Goal: Complete application form: Complete application form

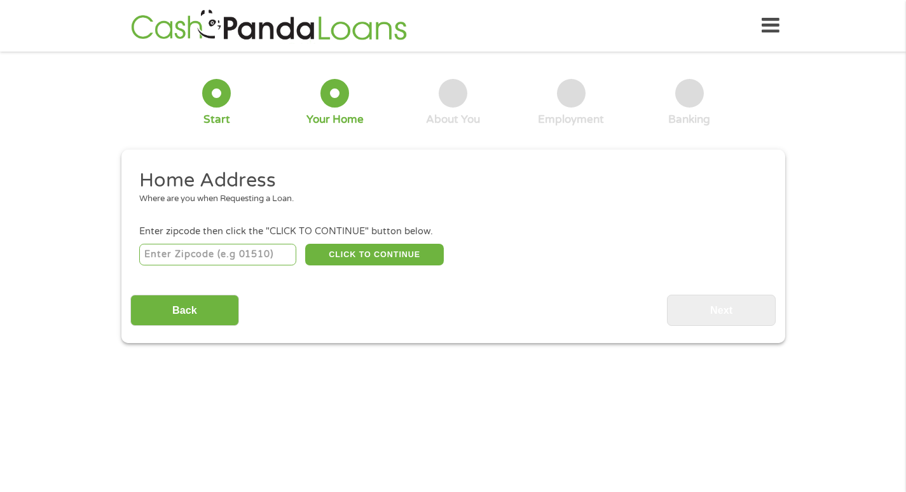
click at [197, 261] on input "number" at bounding box center [217, 255] width 157 height 22
type input "19118"
click at [352, 247] on button "CLICK TO CONTINUE" at bounding box center [374, 255] width 139 height 22
type input "19118"
type input "[GEOGRAPHIC_DATA]"
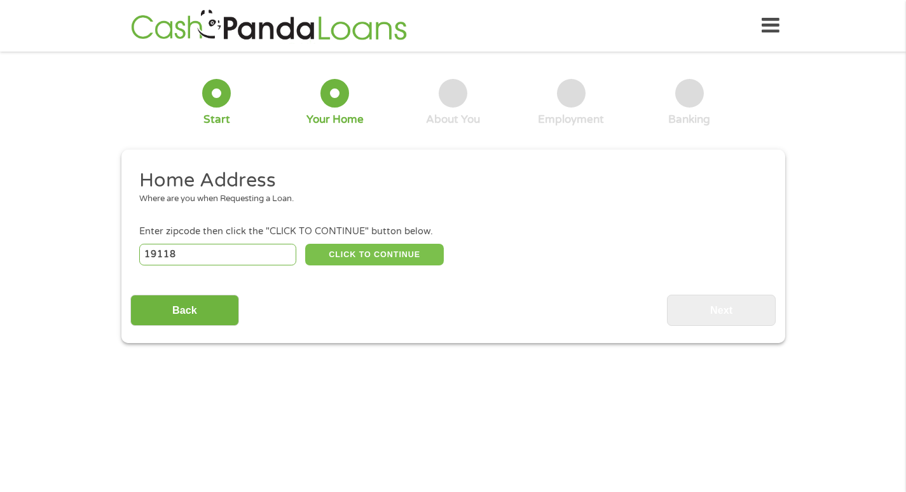
select select "[US_STATE]"
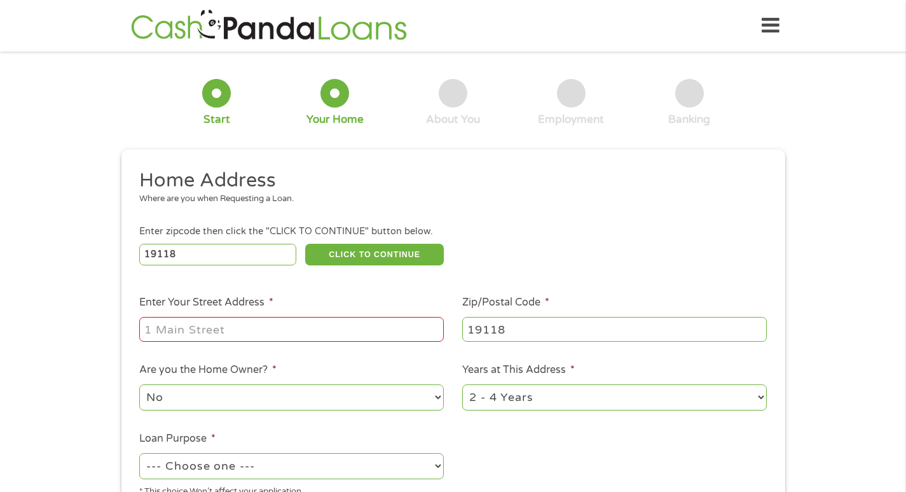
click at [238, 332] on input "Enter Your Street Address *" at bounding box center [291, 329] width 305 height 24
type input "[STREET_ADDRESS]"
click at [374, 404] on select "No Yes" at bounding box center [291, 397] width 305 height 26
select select "yes"
click at [139, 384] on select "No Yes" at bounding box center [291, 397] width 305 height 26
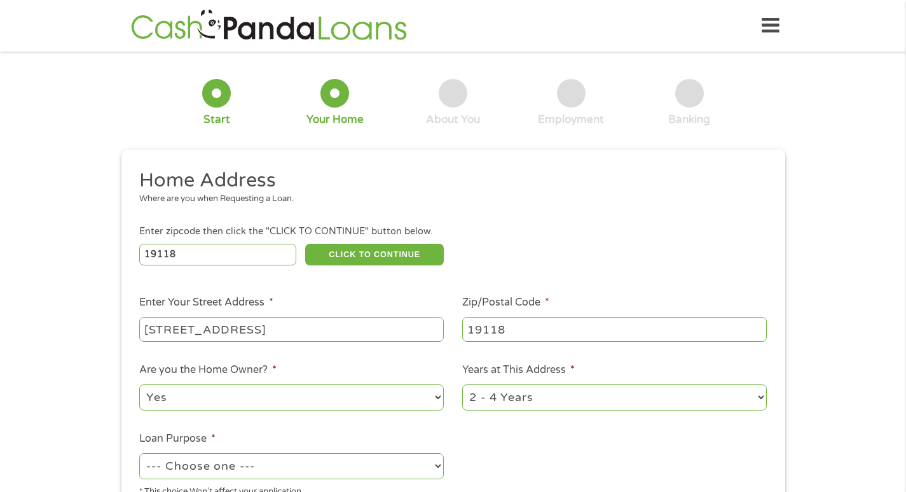
click at [516, 394] on select "1 Year or less 1 - 2 Years 2 - 4 Years Over 4 Years" at bounding box center [614, 397] width 305 height 26
select select "60months"
click at [462, 384] on select "1 Year or less 1 - 2 Years 2 - 4 Years Over 4 Years" at bounding box center [614, 397] width 305 height 26
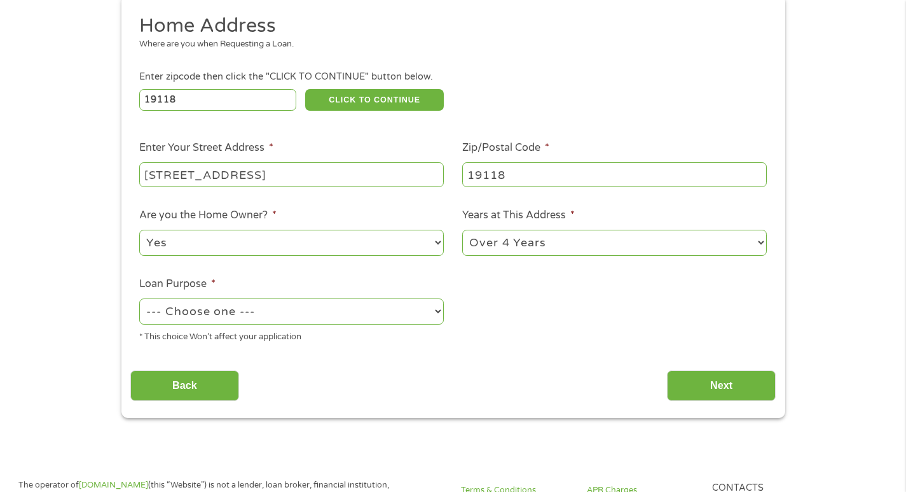
scroll to position [179, 0]
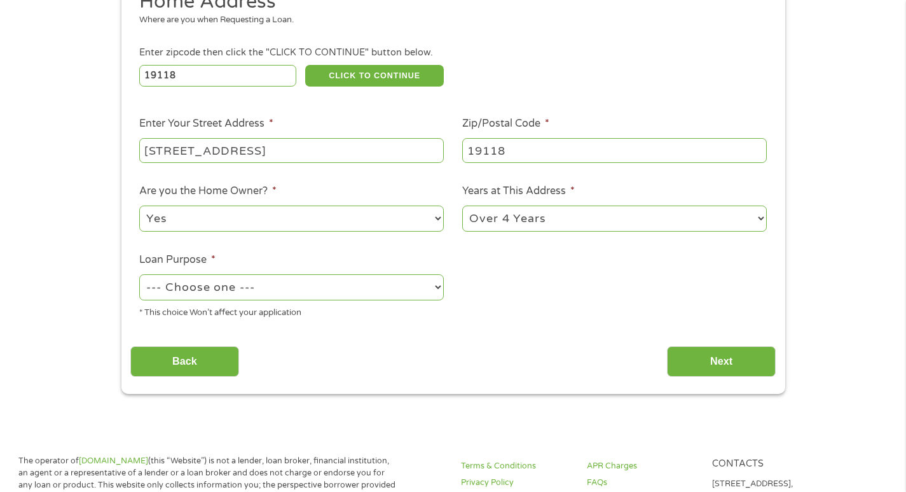
click at [238, 293] on select "--- Choose one --- Pay Bills Debt Consolidation Home Improvement Major Purchase…" at bounding box center [291, 287] width 305 height 26
select select "majorpurchase"
click at [139, 274] on select "--- Choose one --- Pay Bills Debt Consolidation Home Improvement Major Purchase…" at bounding box center [291, 287] width 305 height 26
click at [706, 364] on input "Next" at bounding box center [721, 361] width 109 height 31
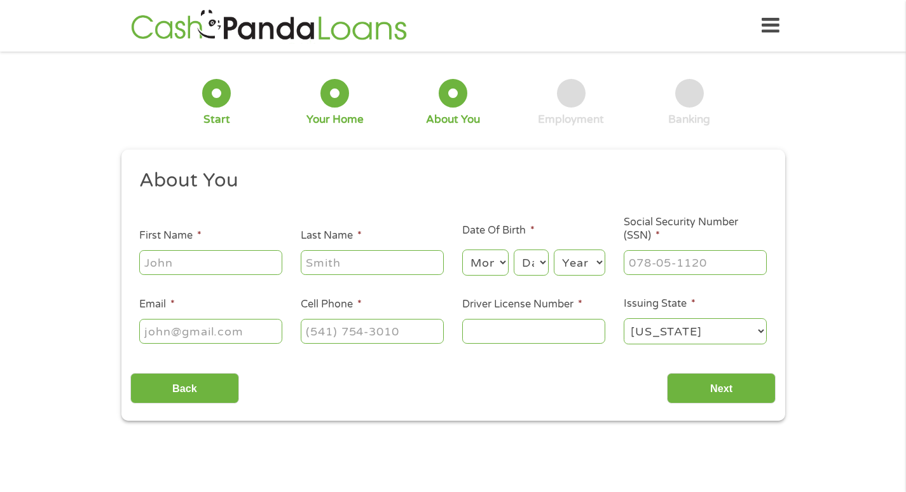
scroll to position [5, 5]
click at [188, 264] on input "First Name *" at bounding box center [210, 262] width 143 height 24
type input "[PERSON_NAME]"
click at [312, 265] on input "Last Name *" at bounding box center [372, 262] width 143 height 24
type input "[PERSON_NAME]"
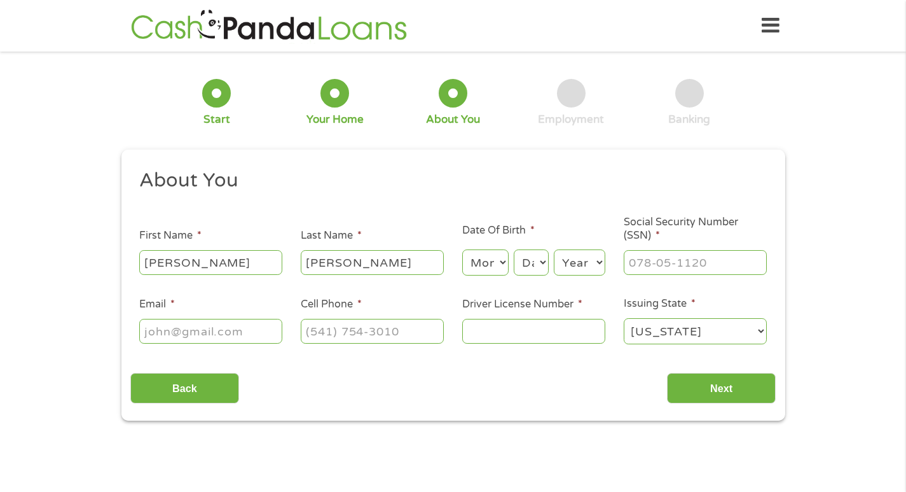
click at [486, 252] on select "Month 1 2 3 4 5 6 7 8 9 10 11 12" at bounding box center [485, 262] width 46 height 26
select select "8"
click at [462, 249] on select "Month 1 2 3 4 5 6 7 8 9 10 11 12" at bounding box center [485, 262] width 46 height 26
click at [535, 251] on select "Day 1 2 3 4 5 6 7 8 9 10 11 12 13 14 15 16 17 18 19 20 21 22 23 24 25 26 27 28 …" at bounding box center [531, 262] width 34 height 26
select select "28"
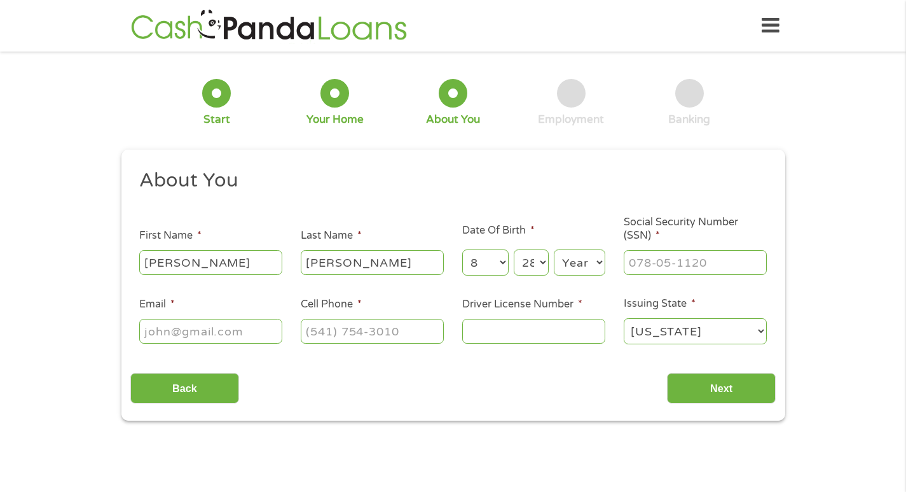
click at [514, 249] on select "Day 1 2 3 4 5 6 7 8 9 10 11 12 13 14 15 16 17 18 19 20 21 22 23 24 25 26 27 28 …" at bounding box center [531, 262] width 34 height 26
click at [580, 267] on select "Year [DATE] 2006 2005 2004 2003 2002 2001 2000 1999 1998 1997 1996 1995 1994 19…" at bounding box center [580, 262] width 52 height 26
click at [537, 254] on select "Day 1 2 3 4 5 6 7 8 9 10 11 12 13 14 15 16 17 18 19 20 21 22 23 24 25 26 27 28 …" at bounding box center [531, 262] width 34 height 26
click at [482, 255] on select "Month 1 2 3 4 5 6 7 8 9 10 11 12" at bounding box center [485, 262] width 46 height 26
select select "2"
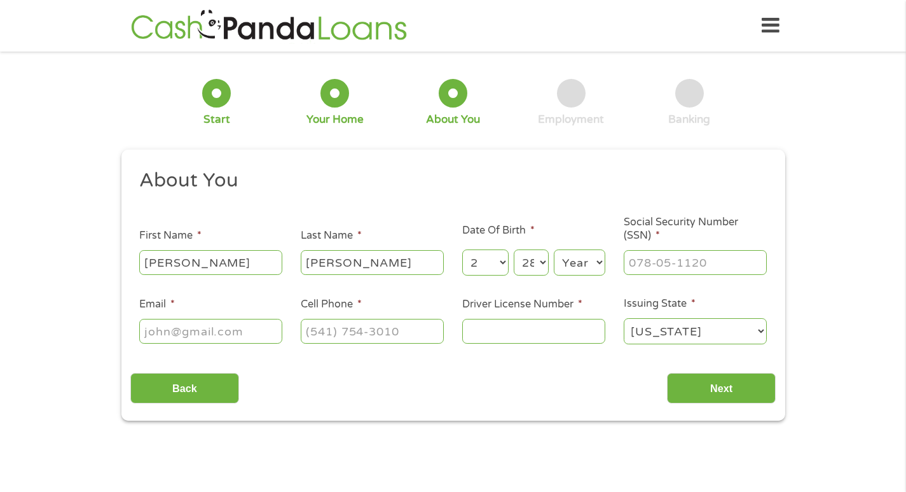
click at [462, 249] on select "Month 1 2 3 4 5 6 7 8 9 10 11 12" at bounding box center [485, 262] width 46 height 26
click at [530, 263] on select "Day 1 2 3 4 5 6 7 8 9 10 11 12 13 14 15 16 17 18 19 20 21 22 23 24 25 26 27 28 …" at bounding box center [531, 262] width 34 height 26
select select "8"
click at [514, 249] on select "Day 1 2 3 4 5 6 7 8 9 10 11 12 13 14 15 16 17 18 19 20 21 22 23 24 25 26 27 28 …" at bounding box center [531, 262] width 34 height 26
click at [570, 266] on select "Year [DATE] 2006 2005 2004 2003 2002 2001 2000 1999 1998 1997 1996 1995 1994 19…" at bounding box center [580, 262] width 52 height 26
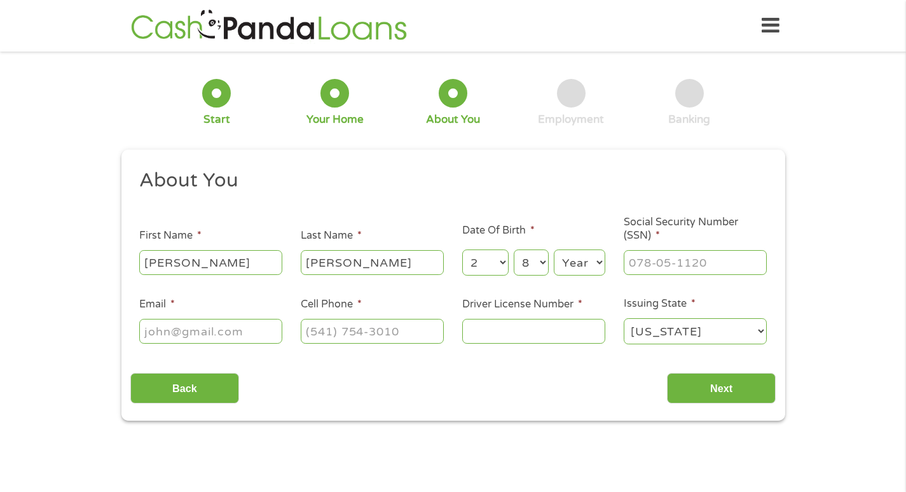
select select "1970"
click at [554, 249] on select "Year [DATE] 2006 2005 2004 2003 2002 2001 2000 1999 1998 1997 1996 1995 1994 19…" at bounding box center [580, 262] width 52 height 26
click at [661, 265] on input "___-__-____" at bounding box center [695, 262] width 143 height 24
type input "589-34-8696"
click at [224, 334] on input "Email *" at bounding box center [210, 331] width 143 height 24
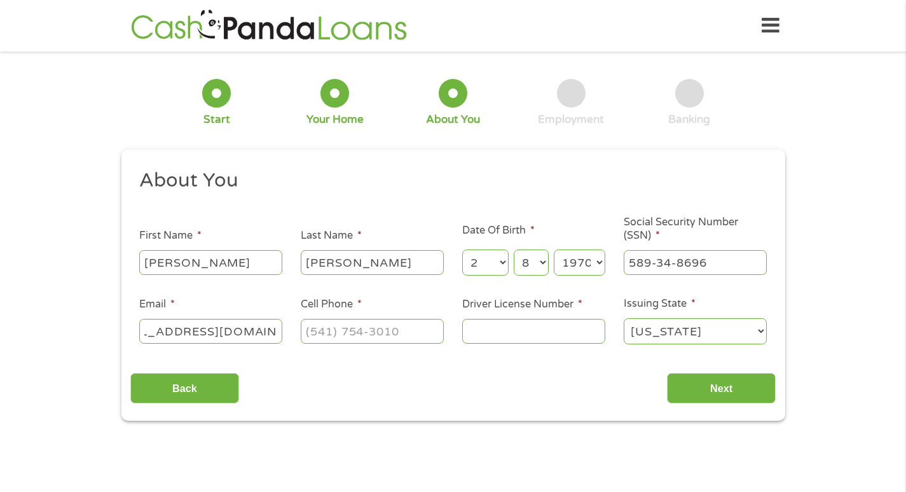
scroll to position [0, 56]
type input "[EMAIL_ADDRESS][DOMAIN_NAME]"
click at [380, 333] on input "(___) ___-____" at bounding box center [372, 331] width 143 height 24
type input "[PHONE_NUMBER]"
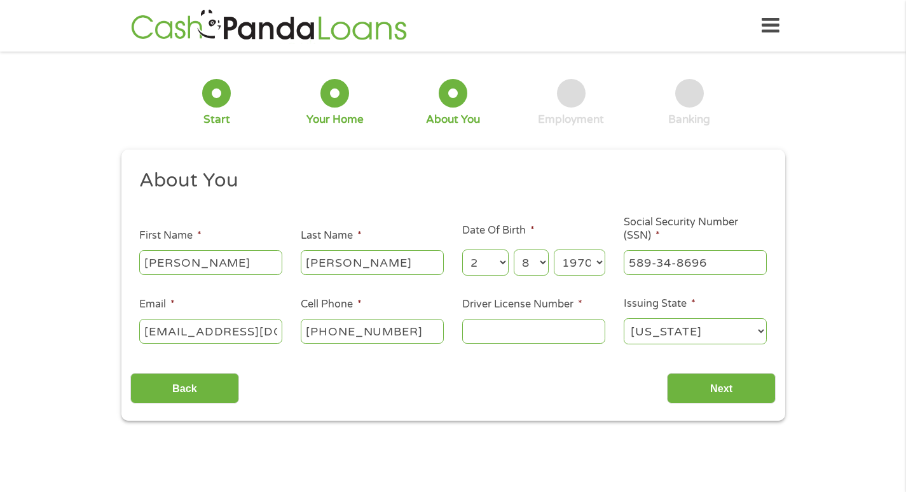
click at [496, 334] on input "Driver License Number *" at bounding box center [533, 331] width 143 height 24
type input "27847455"
click at [725, 380] on input "Next" at bounding box center [721, 388] width 109 height 31
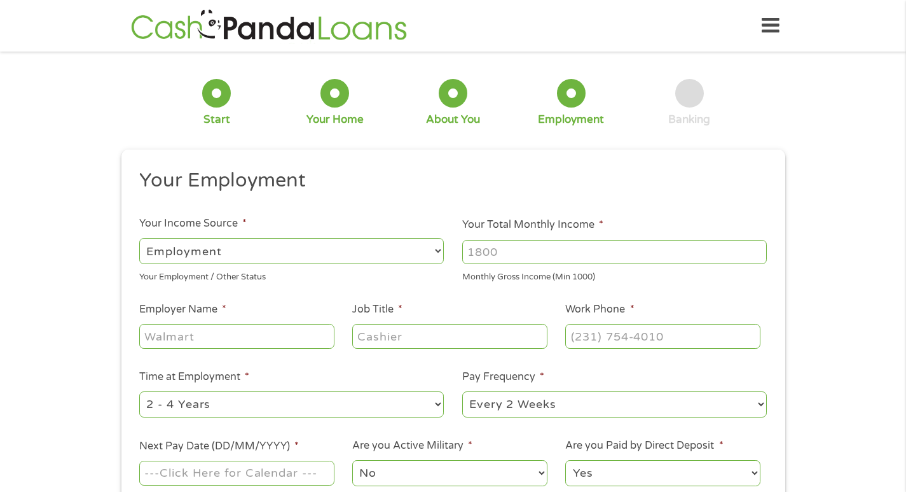
scroll to position [5, 5]
click at [527, 258] on input "Your Total Monthly Income *" at bounding box center [614, 252] width 305 height 24
type input "11500"
click at [266, 348] on input "Employer Name *" at bounding box center [236, 336] width 195 height 24
type input "ARROWSTREAM"
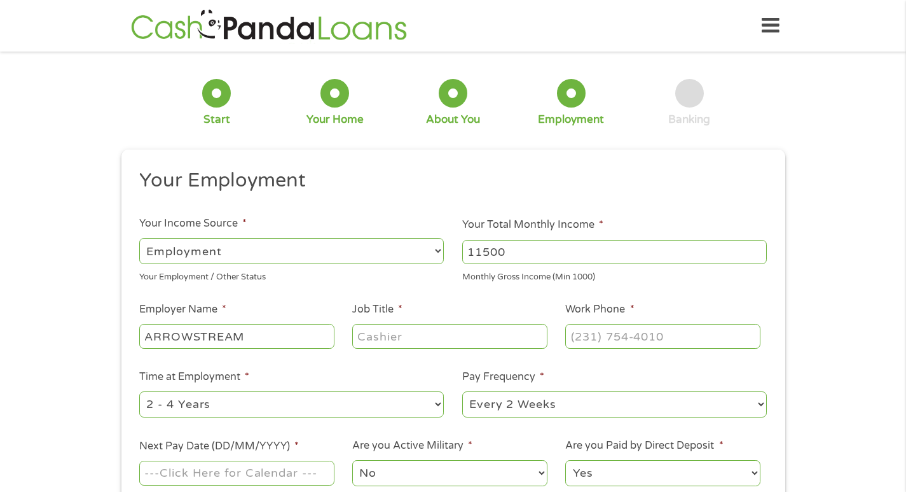
click at [392, 334] on input "Job Title *" at bounding box center [449, 336] width 195 height 24
type input "EXECUTIVE"
click at [645, 338] on input "(___) ___-____" at bounding box center [662, 336] width 195 height 24
type input "[PHONE_NUMBER]"
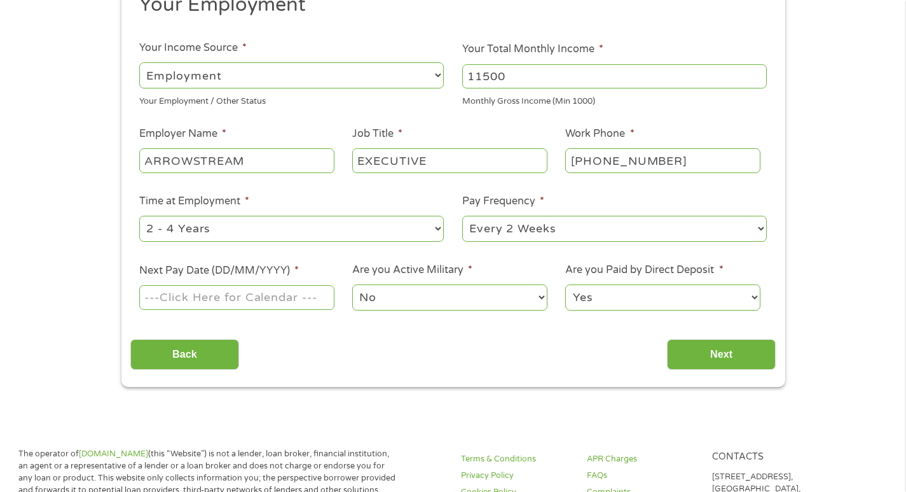
scroll to position [240, 0]
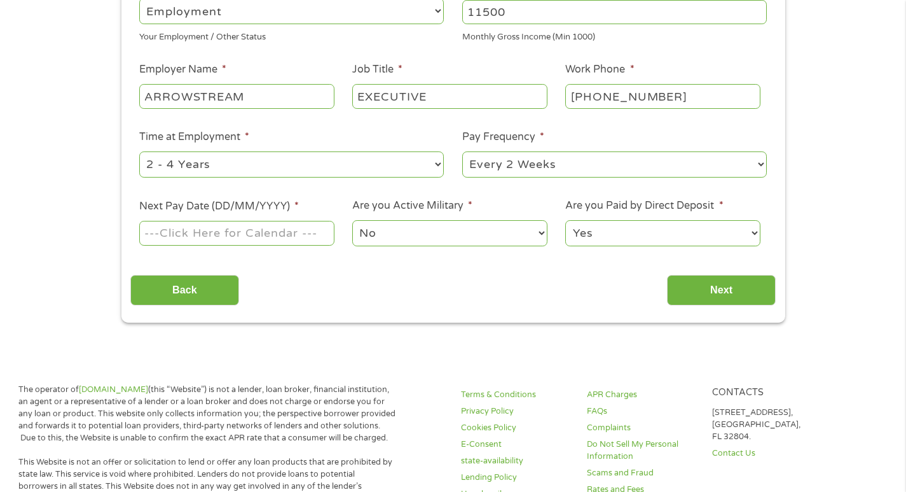
click at [546, 163] on select "--- Choose one --- Every 2 Weeks Every Week Monthly Semi-Monthly" at bounding box center [614, 164] width 305 height 26
select select "monthly"
click at [462, 151] on select "--- Choose one --- Every 2 Weeks Every Week Monthly Semi-Monthly" at bounding box center [614, 164] width 305 height 26
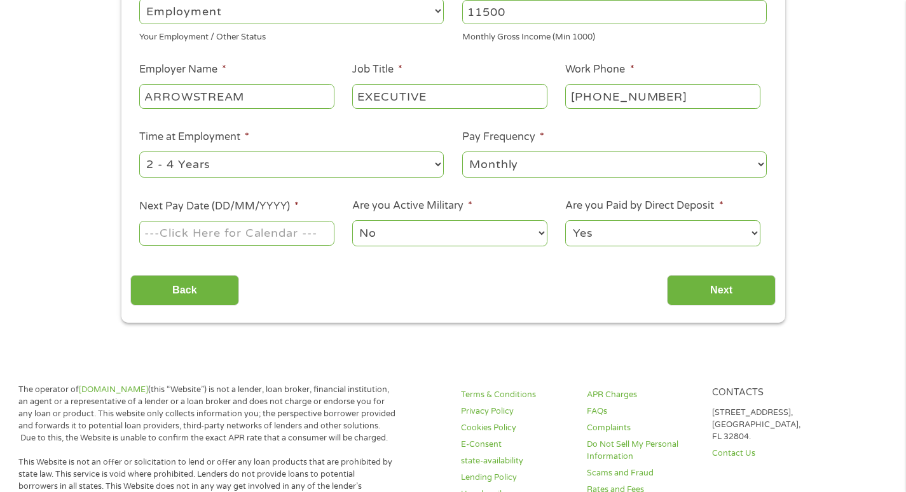
click at [233, 233] on input "Next Pay Date (DD/MM/YYYY) *" at bounding box center [236, 233] width 195 height 24
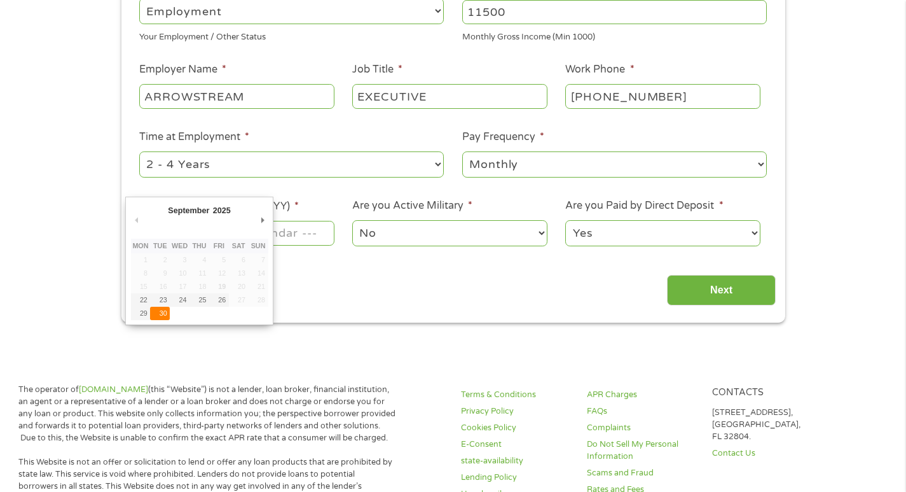
type input "[DATE]"
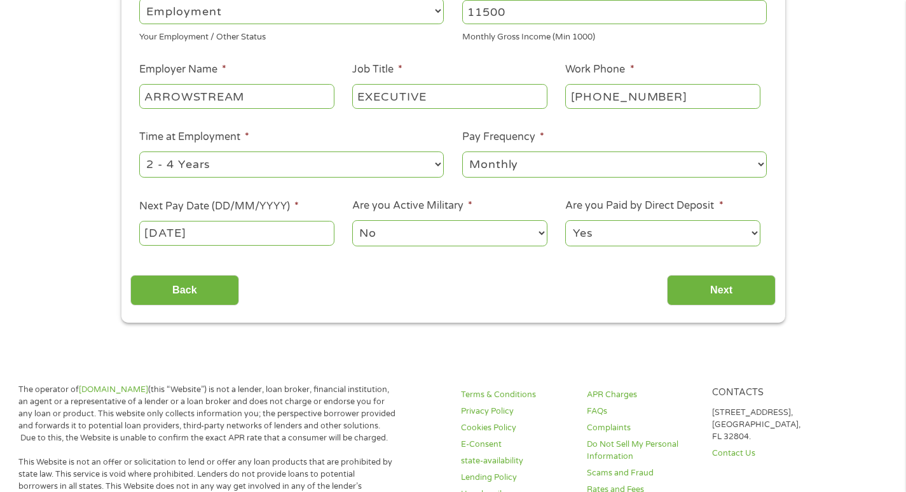
click at [445, 230] on select "No Yes" at bounding box center [449, 233] width 195 height 26
click at [352, 220] on select "No Yes" at bounding box center [449, 233] width 195 height 26
click at [637, 238] on select "Yes No" at bounding box center [662, 233] width 195 height 26
select select "0"
click at [565, 220] on select "Yes No" at bounding box center [662, 233] width 195 height 26
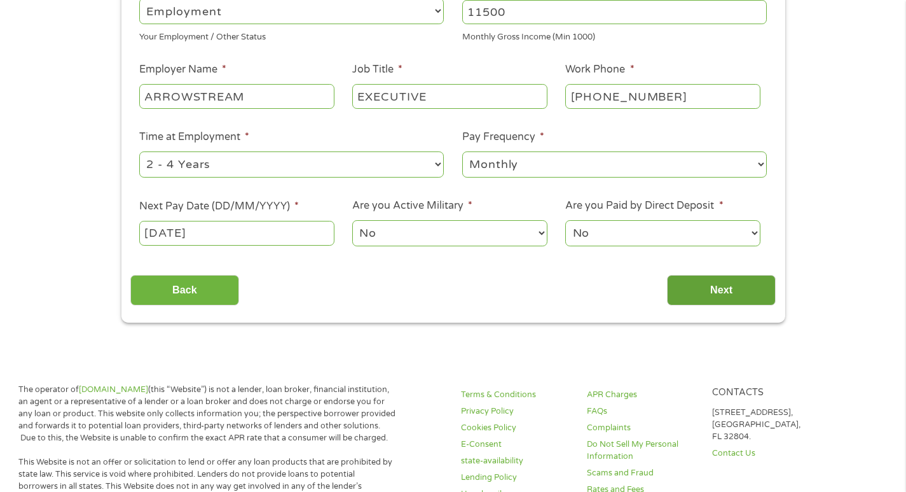
click at [696, 287] on input "Next" at bounding box center [721, 290] width 109 height 31
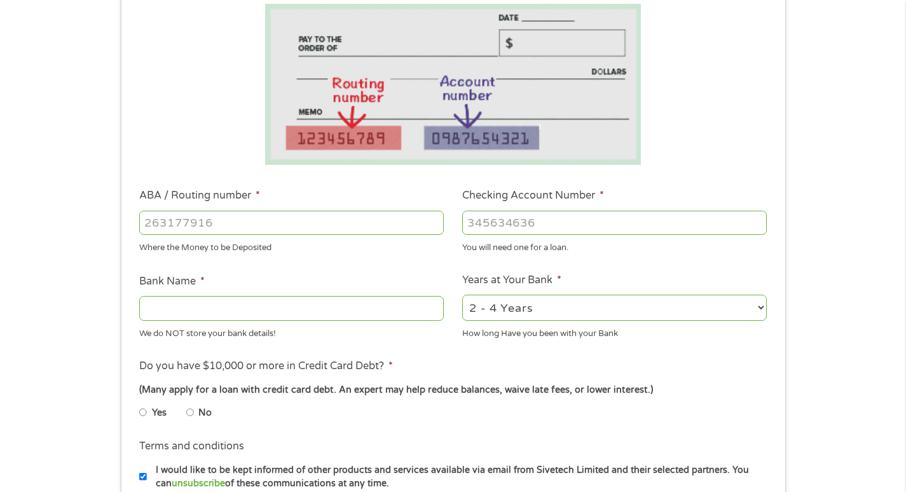
scroll to position [221, 0]
click at [524, 307] on select "2 - 4 Years 6 - 12 Months 1 - 2 Years Over 4 Years" at bounding box center [614, 307] width 305 height 26
select select "24months"
click at [462, 294] on select "2 - 4 Years 6 - 12 Months 1 - 2 Years Over 4 Years" at bounding box center [614, 307] width 305 height 26
click at [245, 384] on div "(Many apply for a loan with credit card debt. An expert may help reduce balance…" at bounding box center [452, 389] width 627 height 14
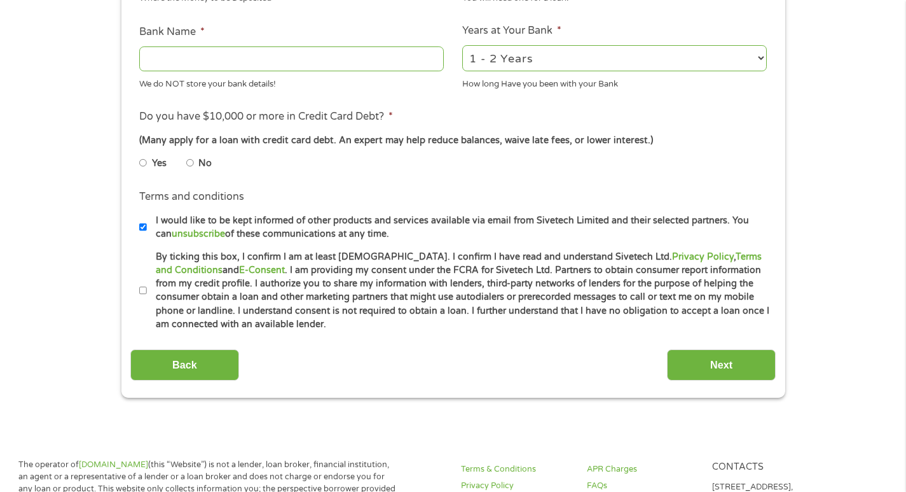
scroll to position [471, 0]
click at [140, 288] on input "By ticking this box, I confirm I am at least [DEMOGRAPHIC_DATA]. I confirm I ha…" at bounding box center [143, 290] width 8 height 20
checkbox input "true"
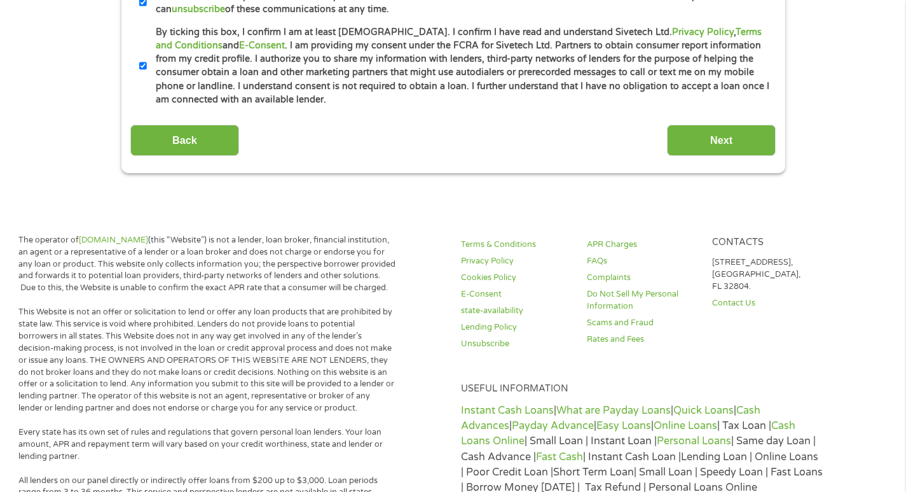
scroll to position [696, 0]
